Goal: Register for event/course

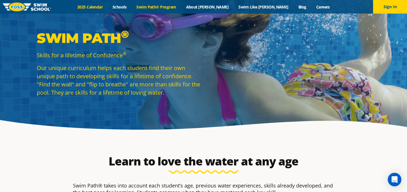
click at [108, 5] on link "2025 Calendar" at bounding box center [89, 6] width 35 height 5
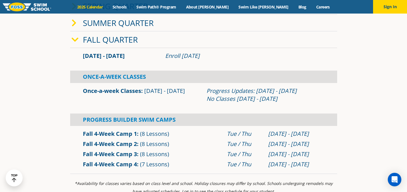
scroll to position [161, 0]
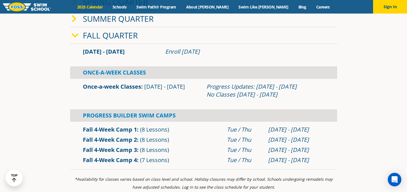
click at [119, 130] on link "Fall 4-Week Camp 1" at bounding box center [110, 130] width 54 height 8
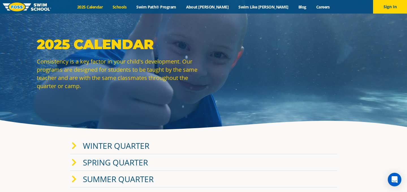
click at [131, 7] on link "Schools" at bounding box center [120, 6] width 24 height 5
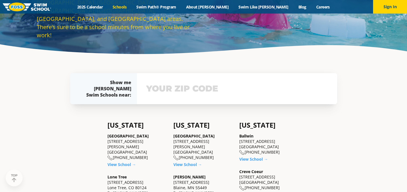
scroll to position [83, 0]
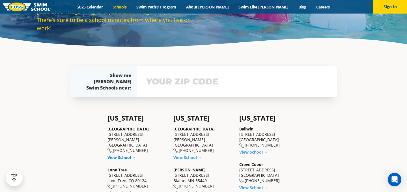
click at [125, 155] on link "View School →" at bounding box center [121, 157] width 29 height 5
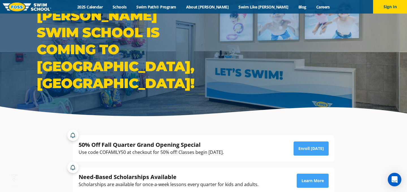
scroll to position [17, 0]
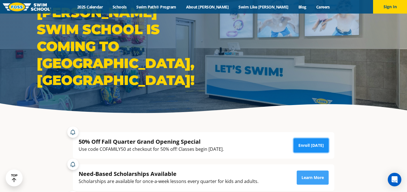
click at [312, 147] on link "Enroll [DATE]" at bounding box center [310, 145] width 35 height 14
